Goal: Task Accomplishment & Management: Manage account settings

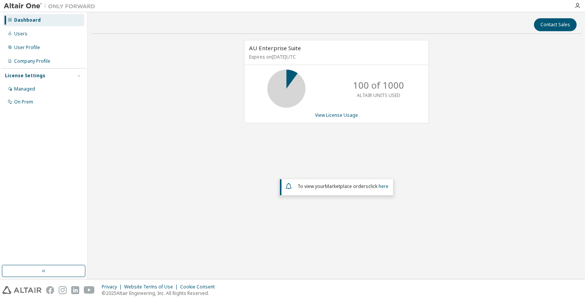
click at [204, 115] on div "AU Enterprise Suite Expires on July 1, 2026 UTC 100 of 1000 ALTAIR UNITS USED V…" at bounding box center [336, 138] width 490 height 196
click at [29, 33] on div "Users" at bounding box center [43, 34] width 81 height 12
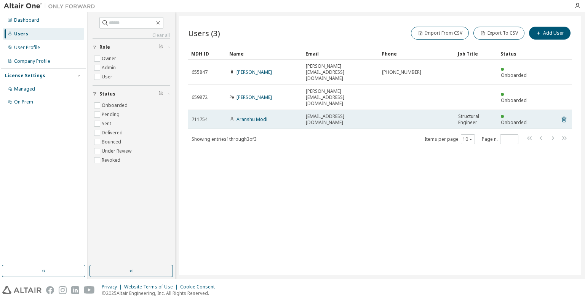
click at [407, 110] on td at bounding box center [416, 119] width 76 height 19
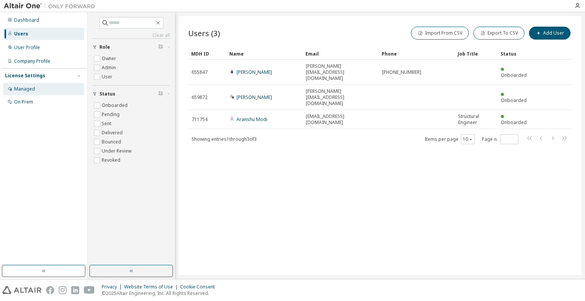
click at [62, 89] on div "Managed" at bounding box center [43, 89] width 81 height 12
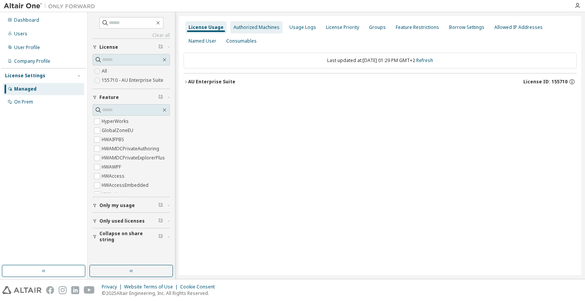
click at [256, 29] on div "Authorized Machines" at bounding box center [256, 27] width 46 height 6
